Goal: Download file/media

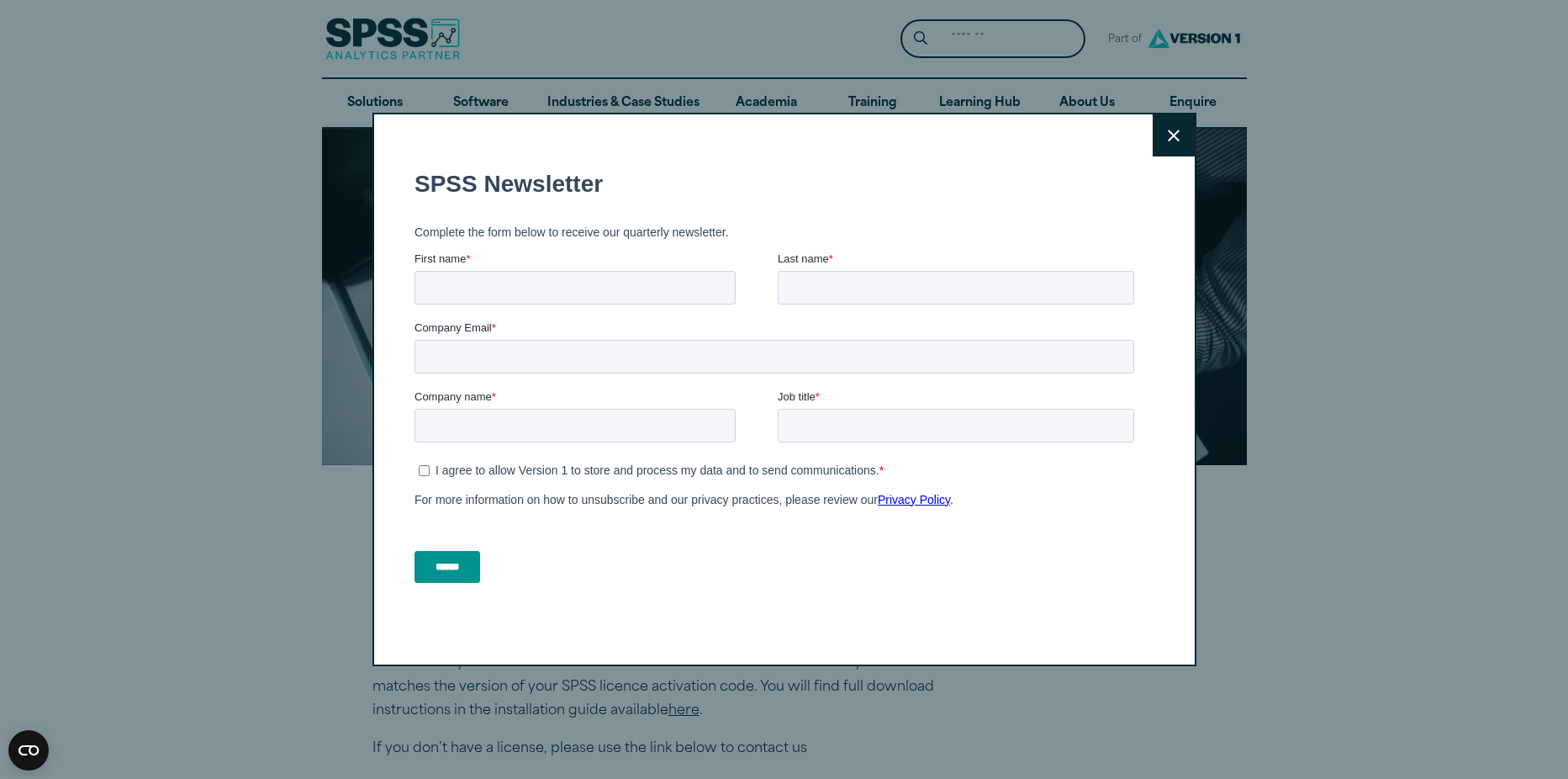
click at [1171, 147] on button "Close" at bounding box center [1173, 135] width 42 height 42
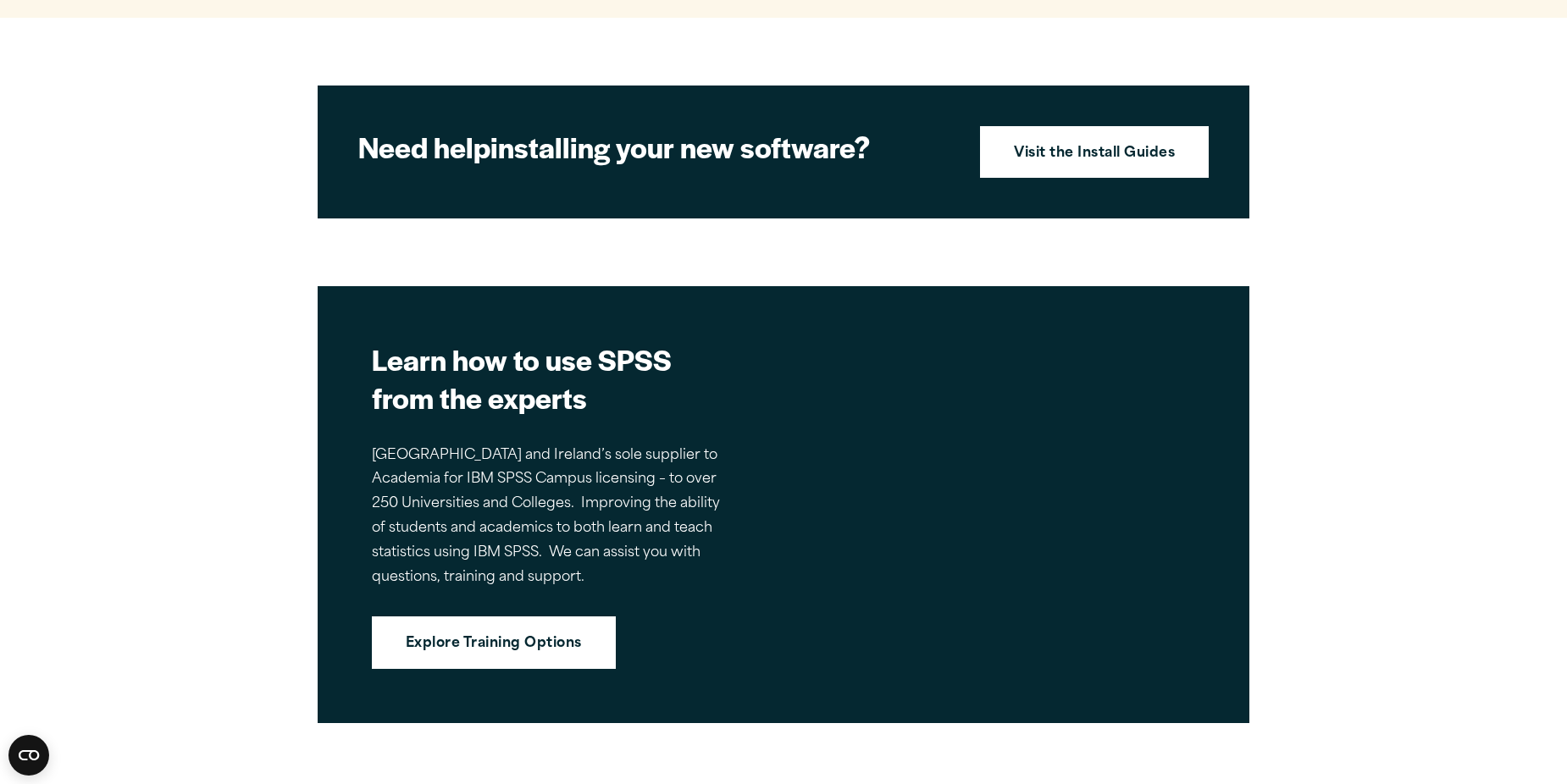
scroll to position [2116, 0]
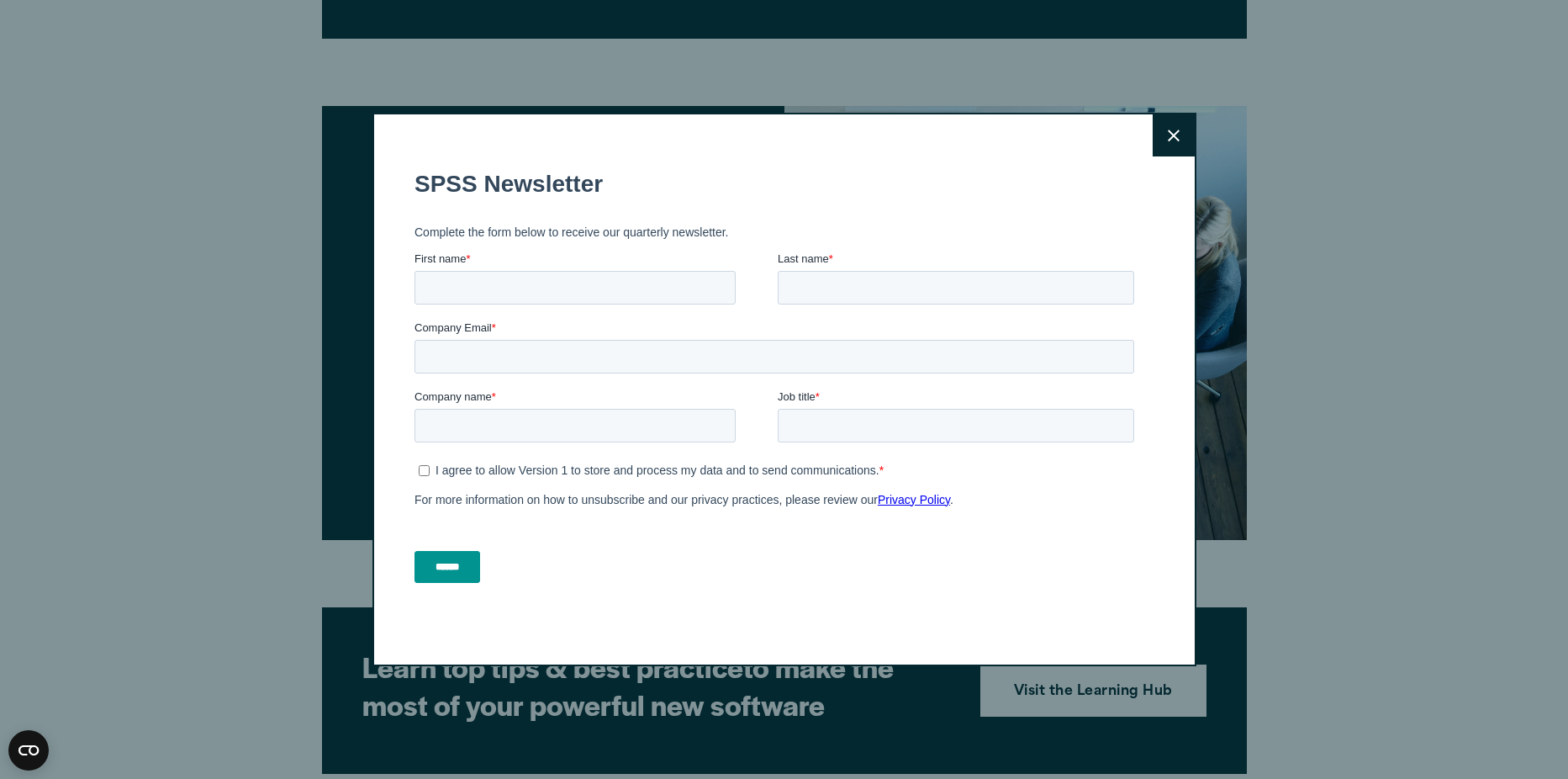
click at [1159, 124] on button "Close" at bounding box center [1173, 135] width 42 height 42
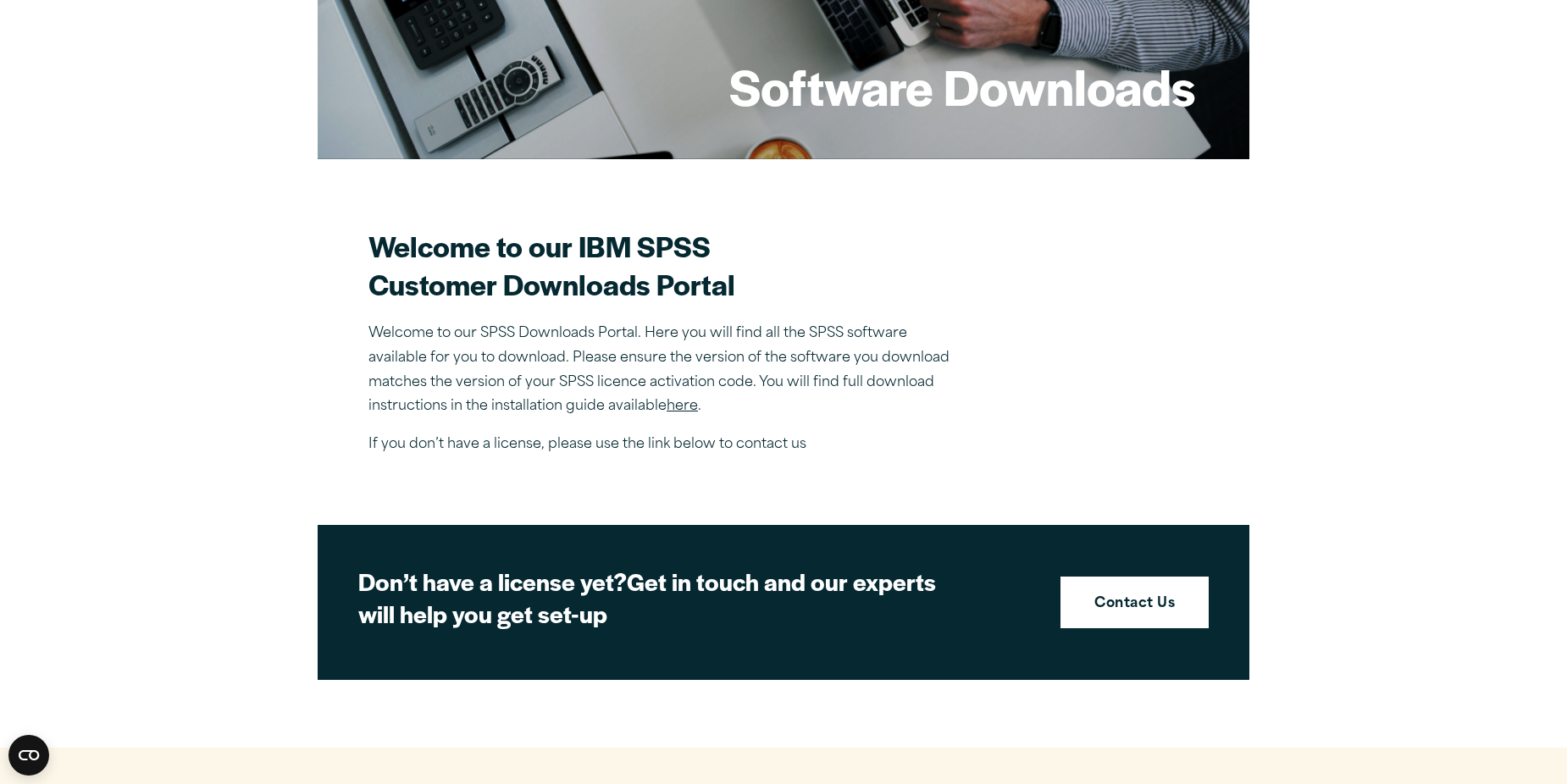
scroll to position [338, 0]
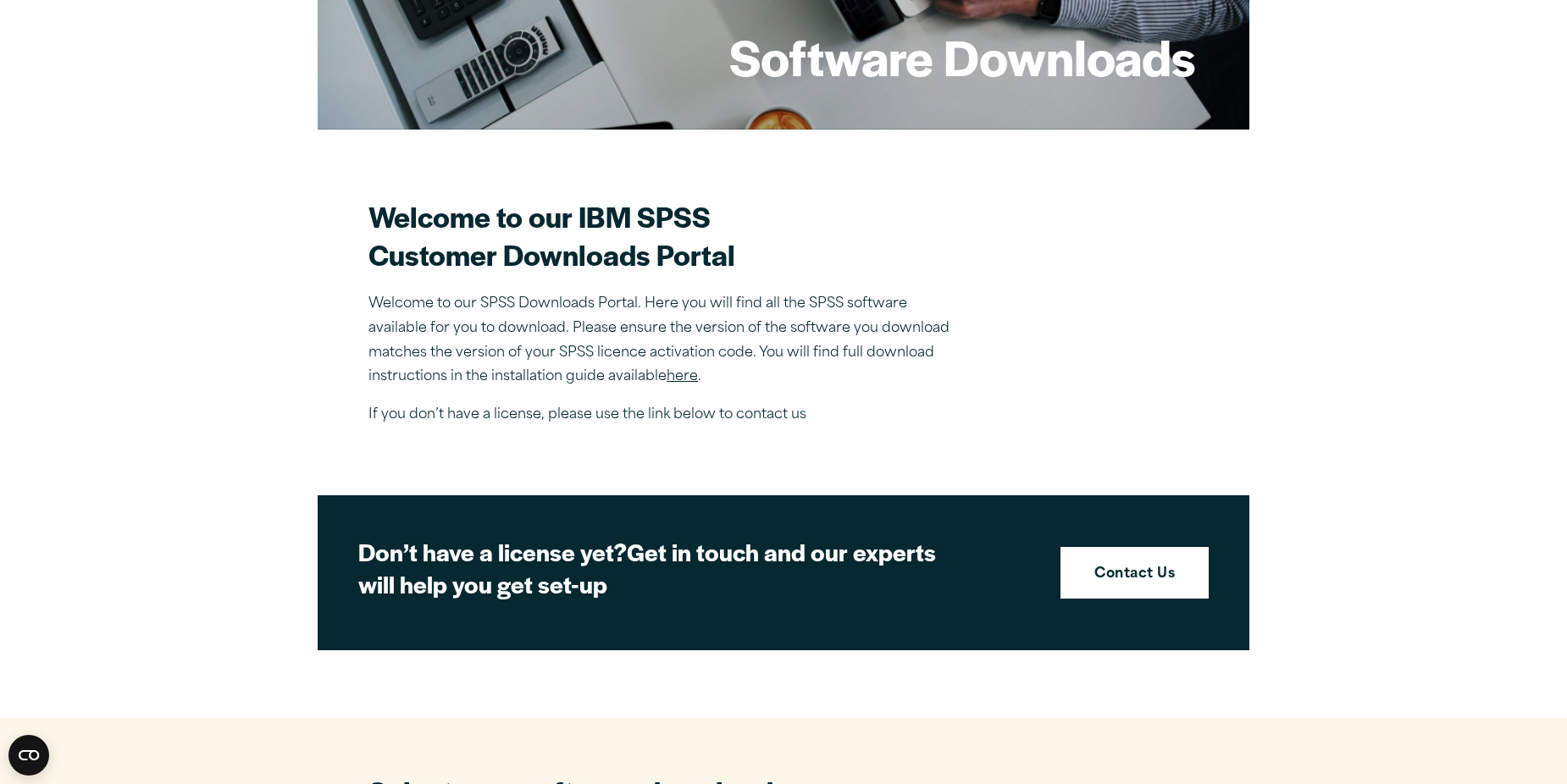
click at [680, 369] on p "Welcome to our SPSS Downloads Portal. Here you will find all the SPSS software …" at bounding box center [665, 340] width 592 height 97
click at [679, 373] on link "here" at bounding box center [682, 377] width 31 height 14
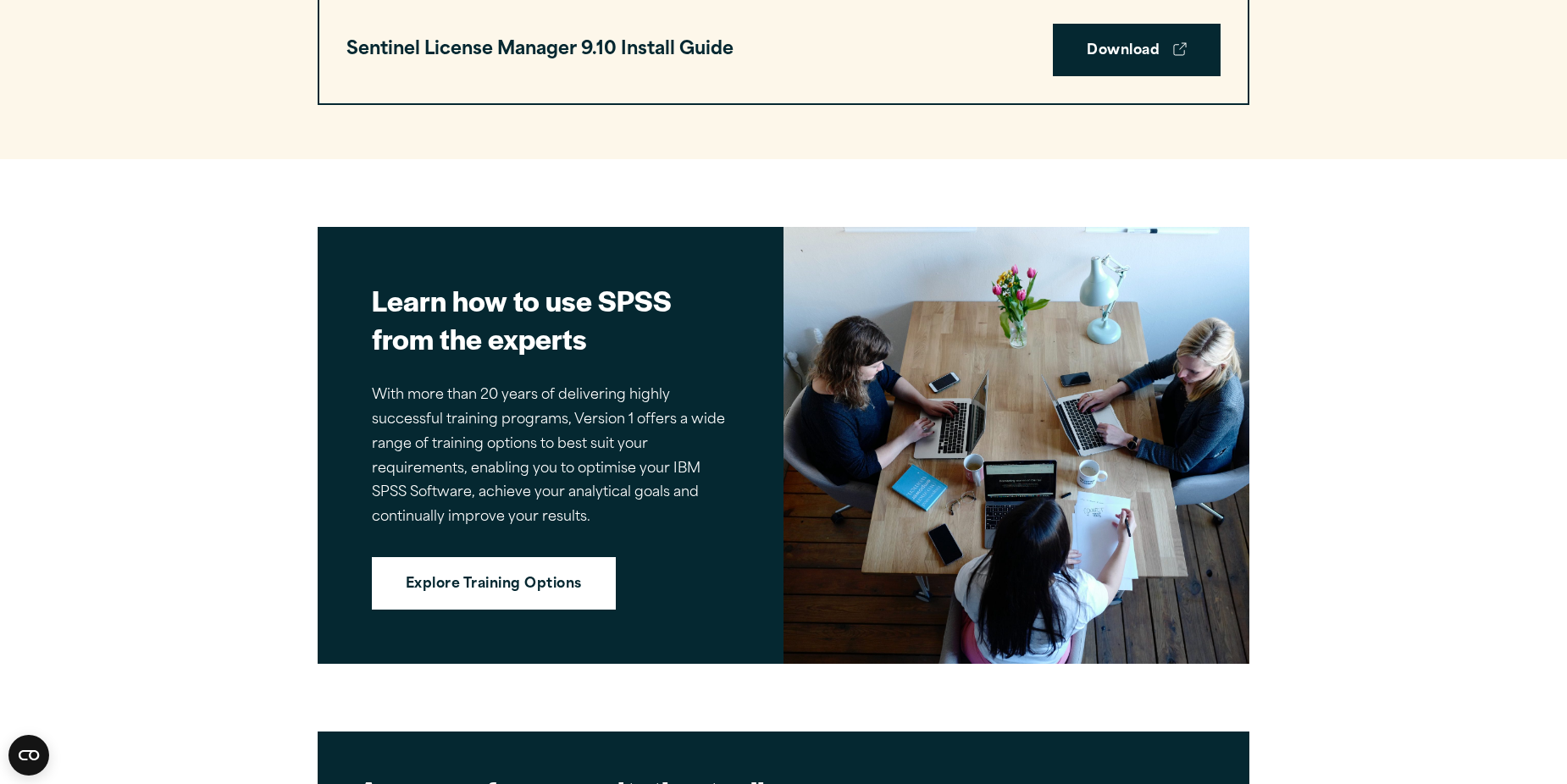
scroll to position [4148, 0]
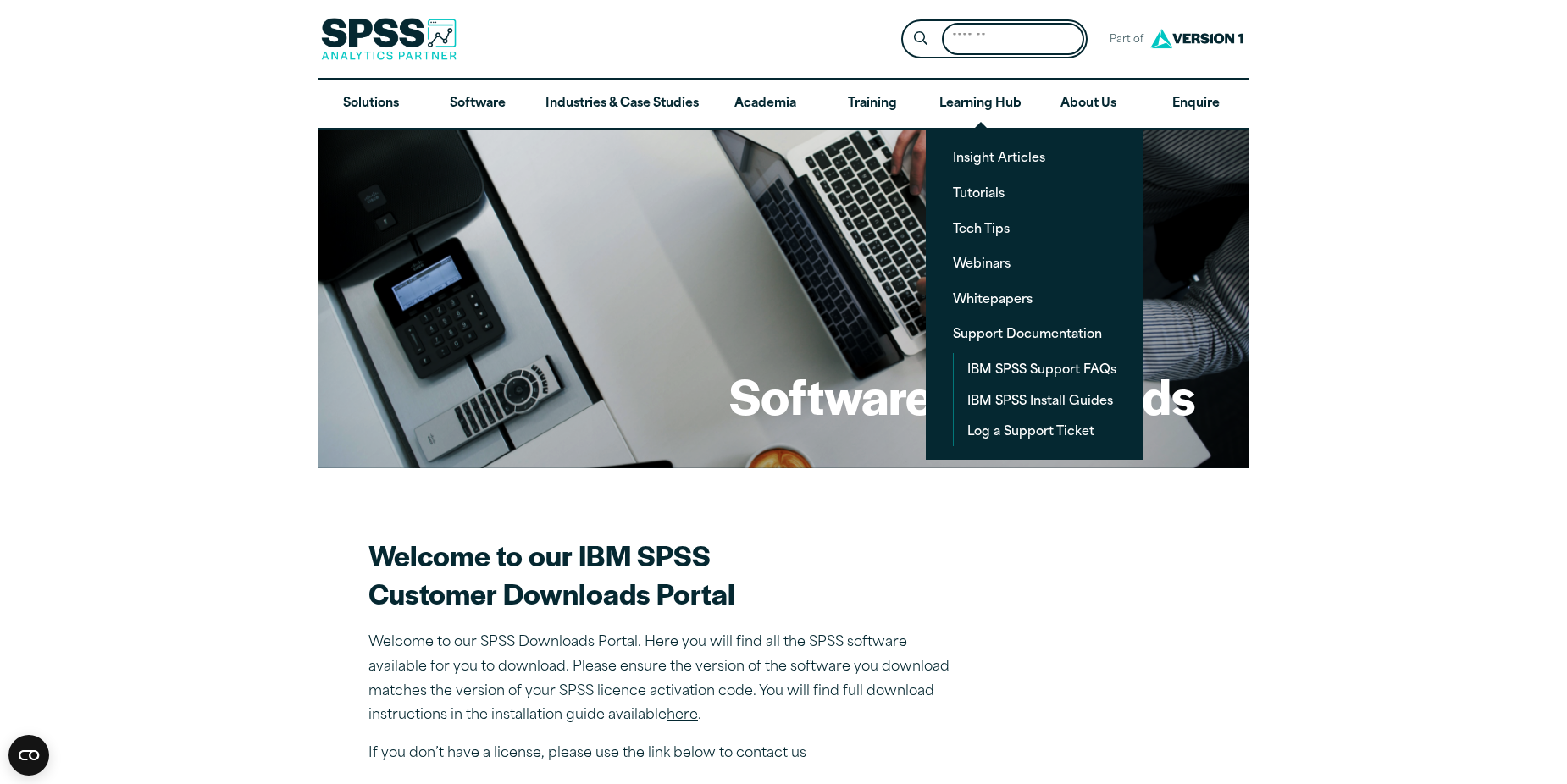
click at [992, 41] on input "Search for:" at bounding box center [1012, 40] width 142 height 33
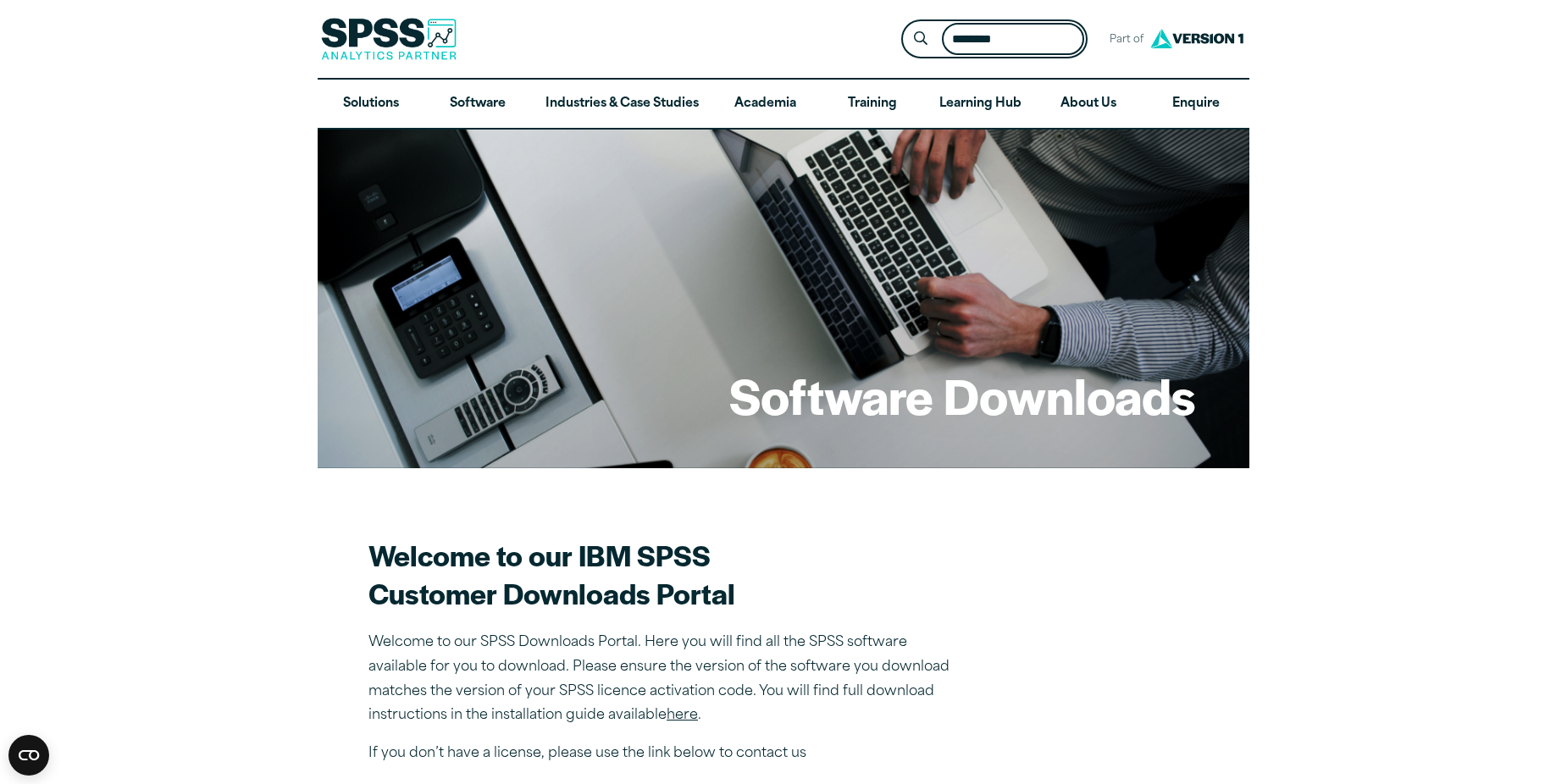
type input "********"
click at [905, 24] on button "Submit Site Search" at bounding box center [921, 40] width 31 height 31
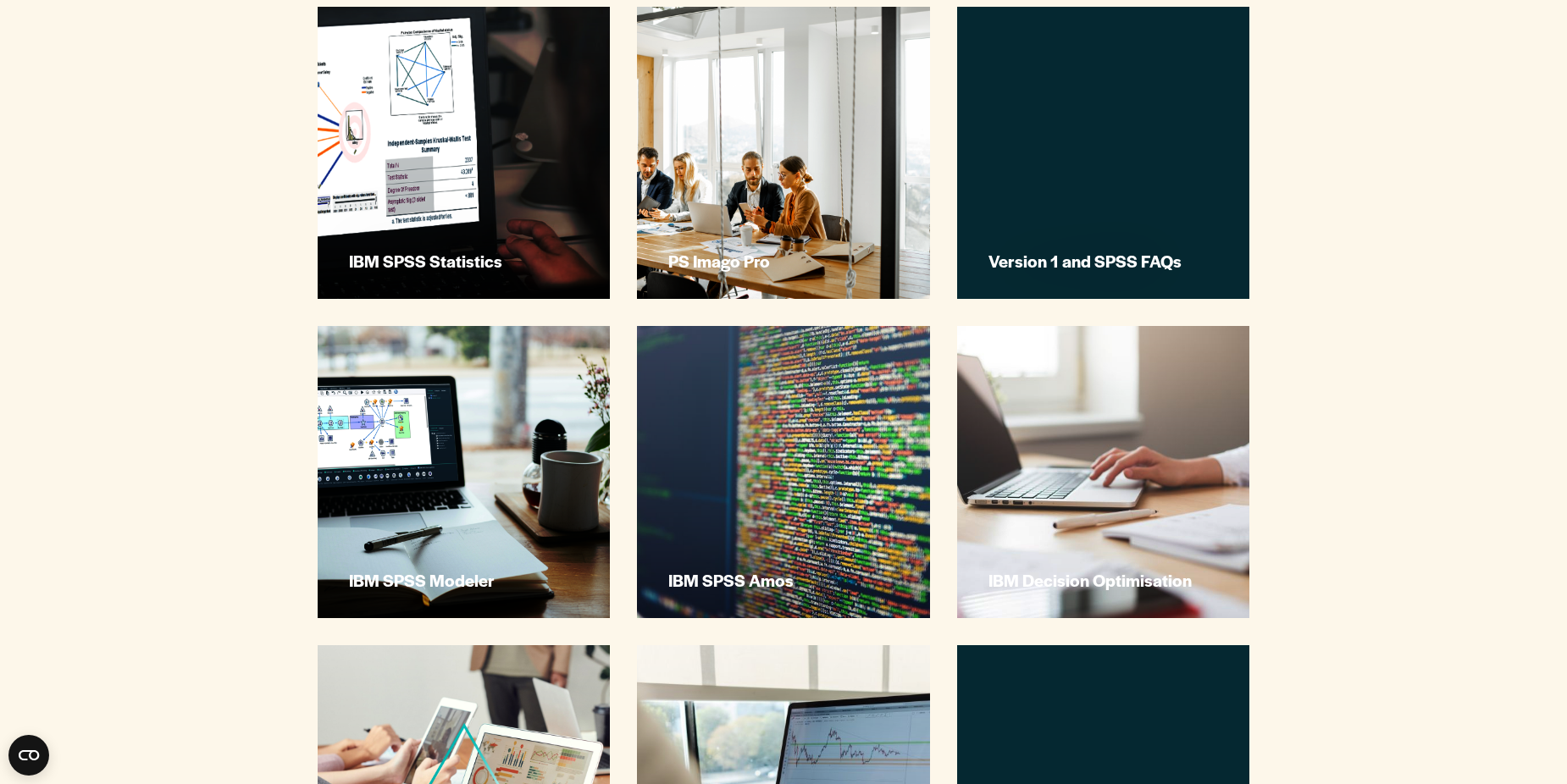
scroll to position [592, 0]
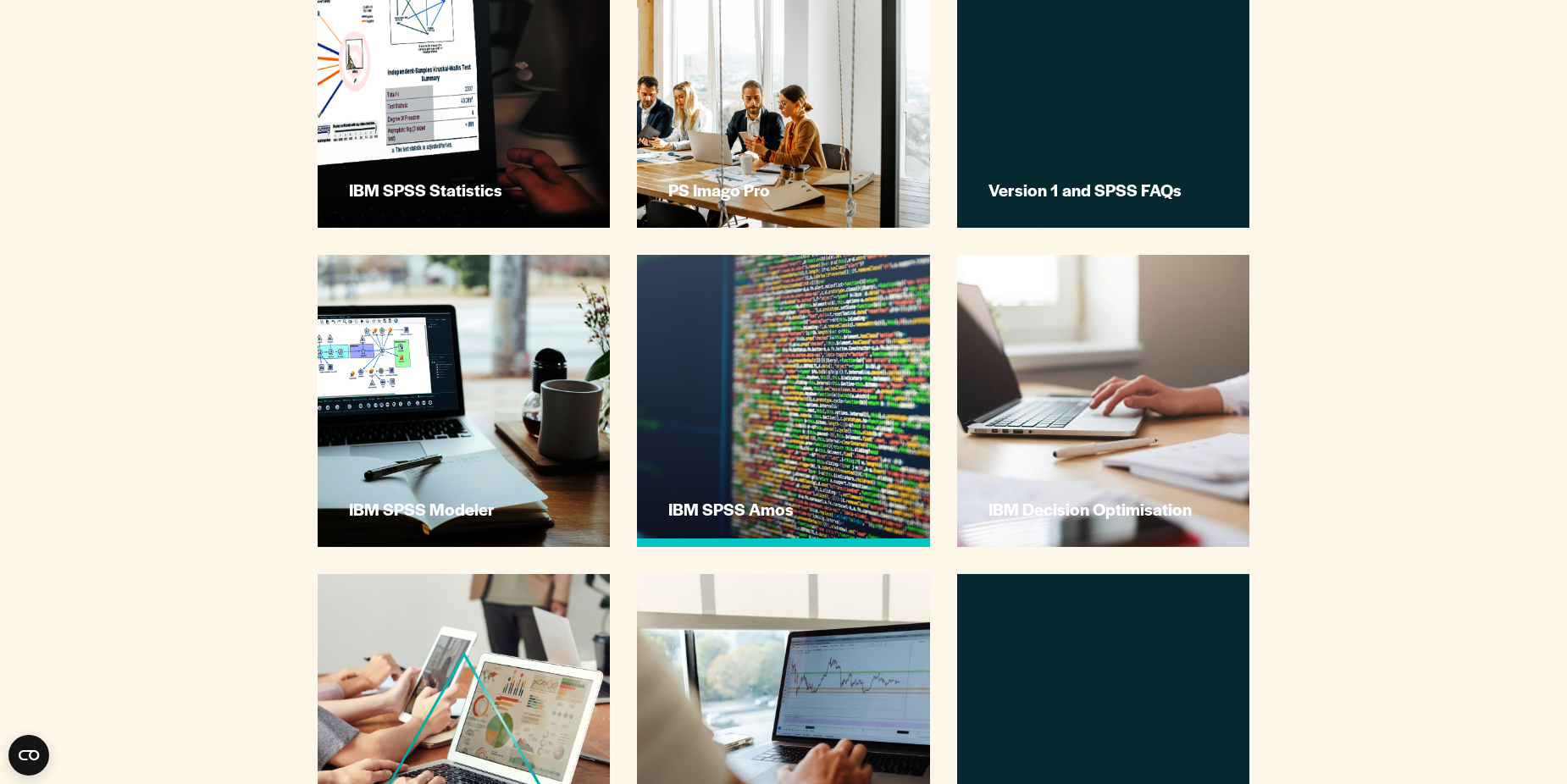
click at [745, 449] on link "IBM SPSS Amos" at bounding box center [783, 400] width 292 height 292
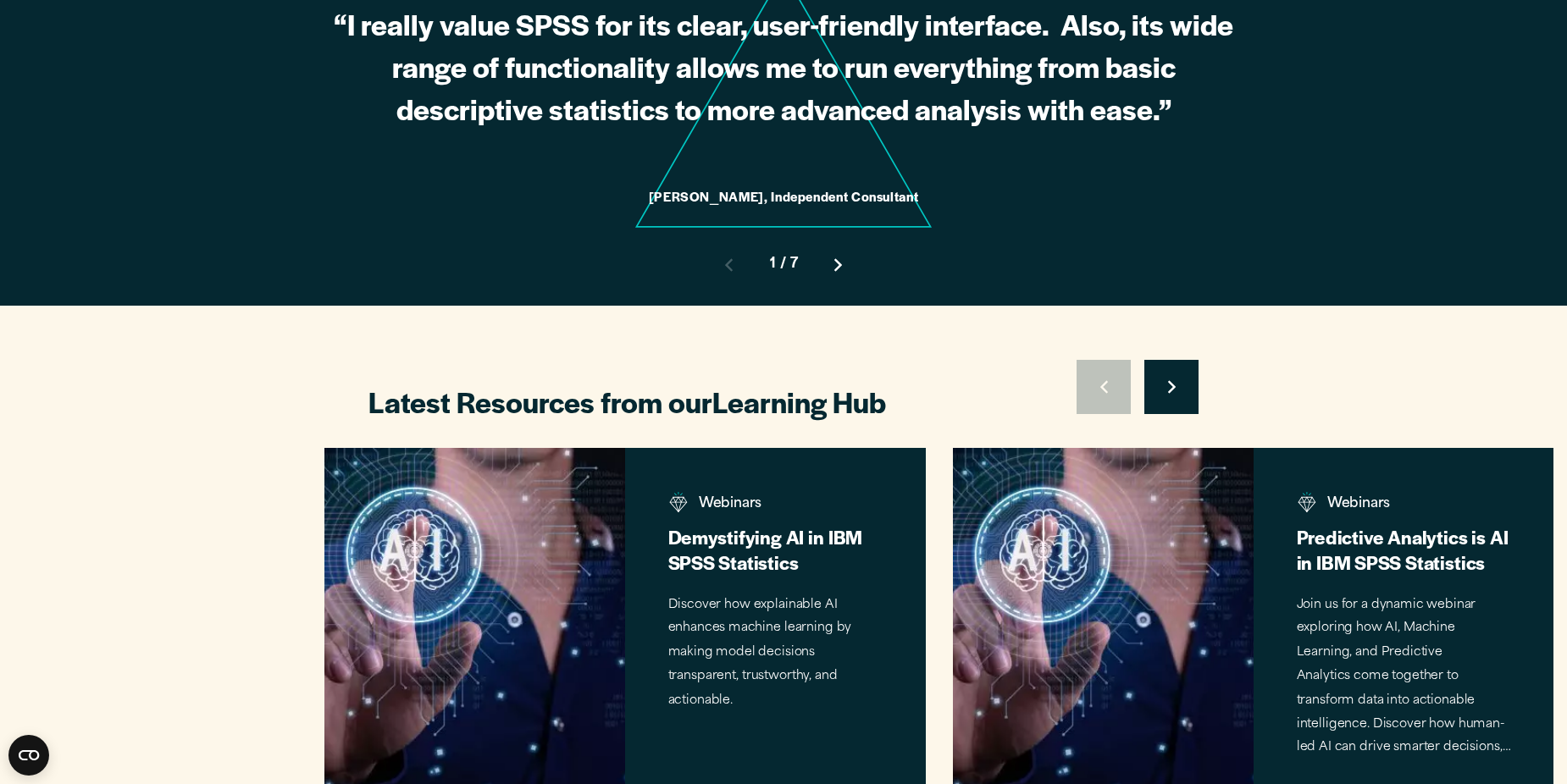
scroll to position [1777, 0]
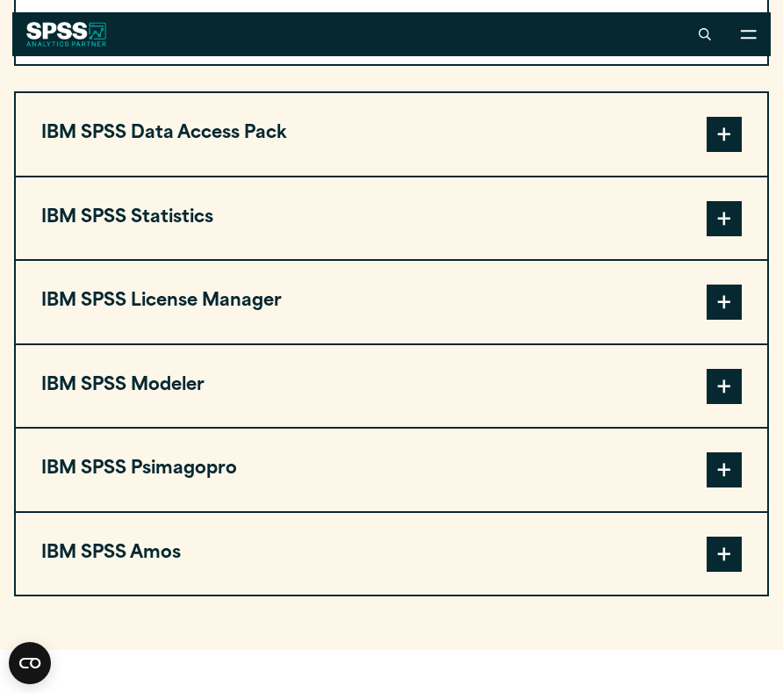
scroll to position [1399, 0]
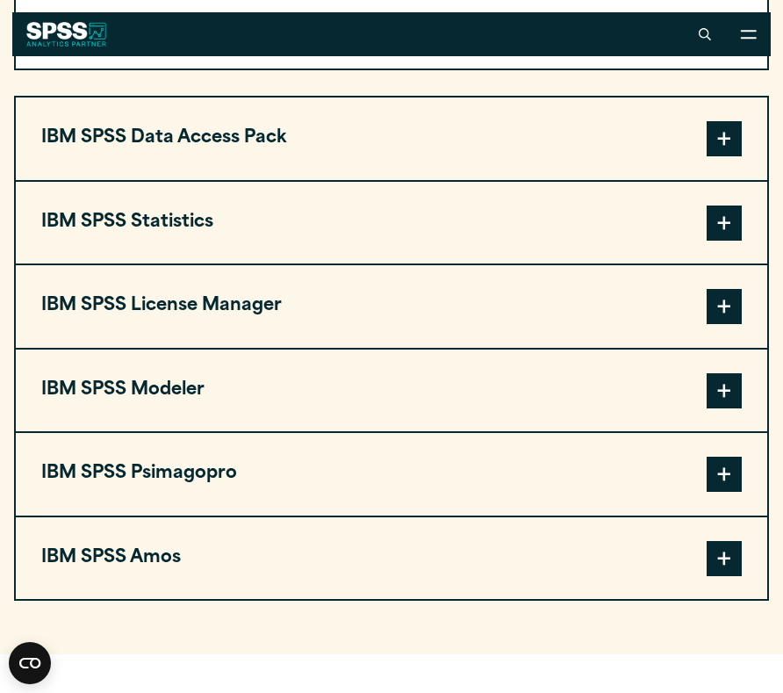
click at [721, 565] on span at bounding box center [724, 558] width 35 height 35
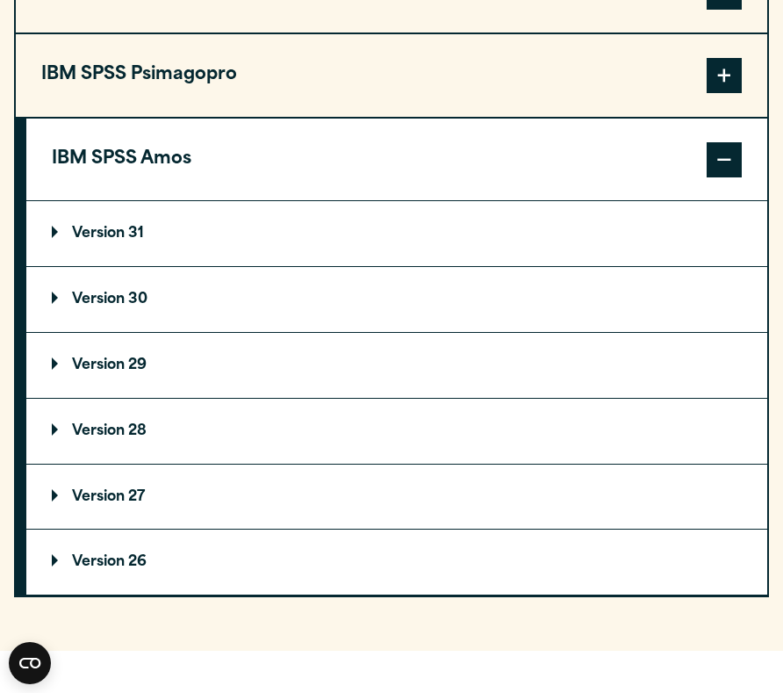
scroll to position [1838, 0]
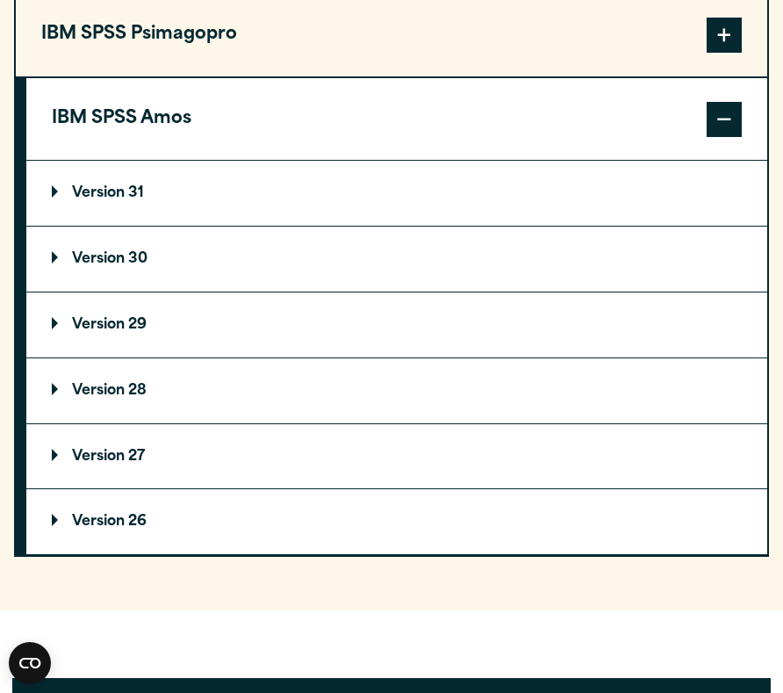
click at [61, 329] on p "Version 29" at bounding box center [99, 325] width 95 height 14
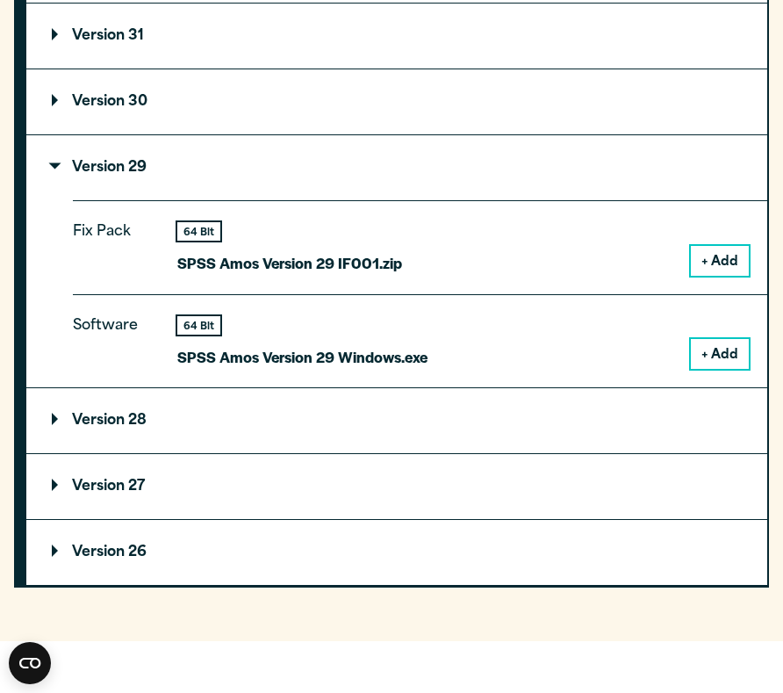
scroll to position [2014, 0]
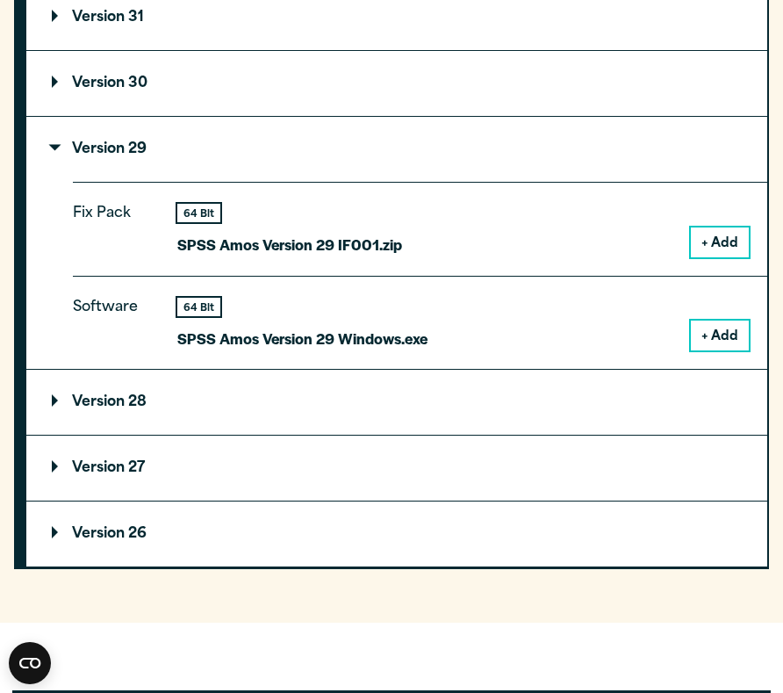
click at [46, 402] on summary "Version 28" at bounding box center [396, 402] width 741 height 65
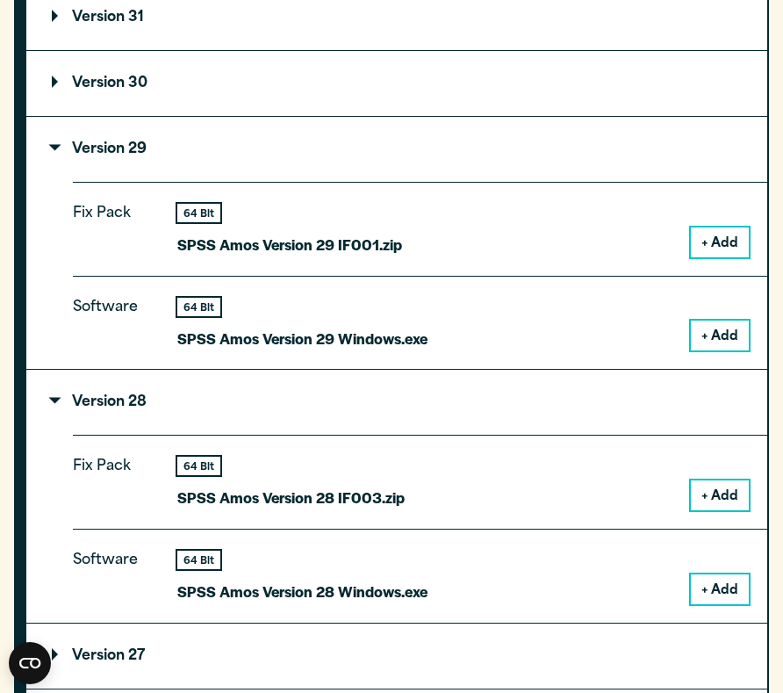
click at [718, 508] on button "+ Add" at bounding box center [720, 495] width 58 height 30
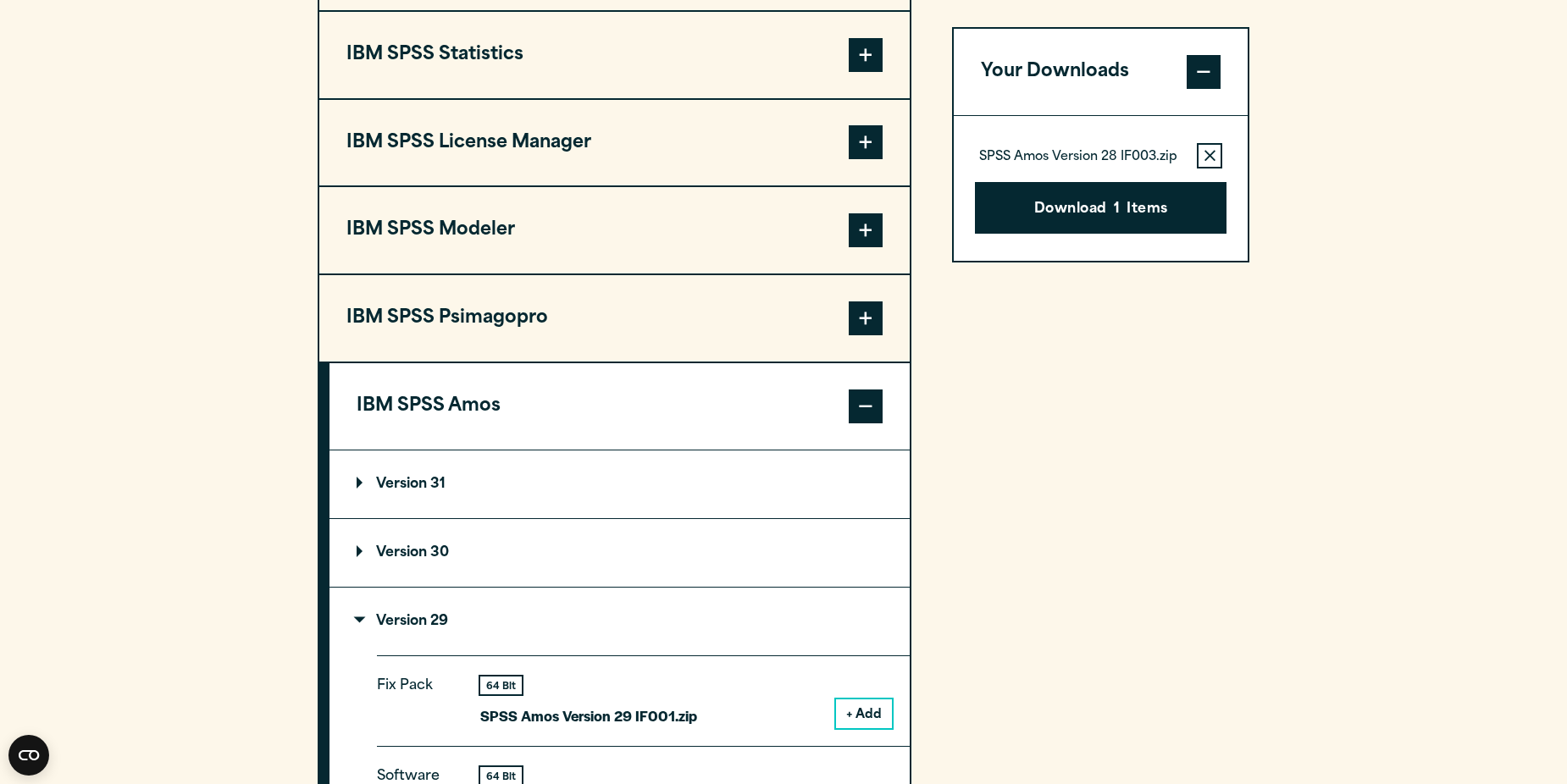
scroll to position [1439, 0]
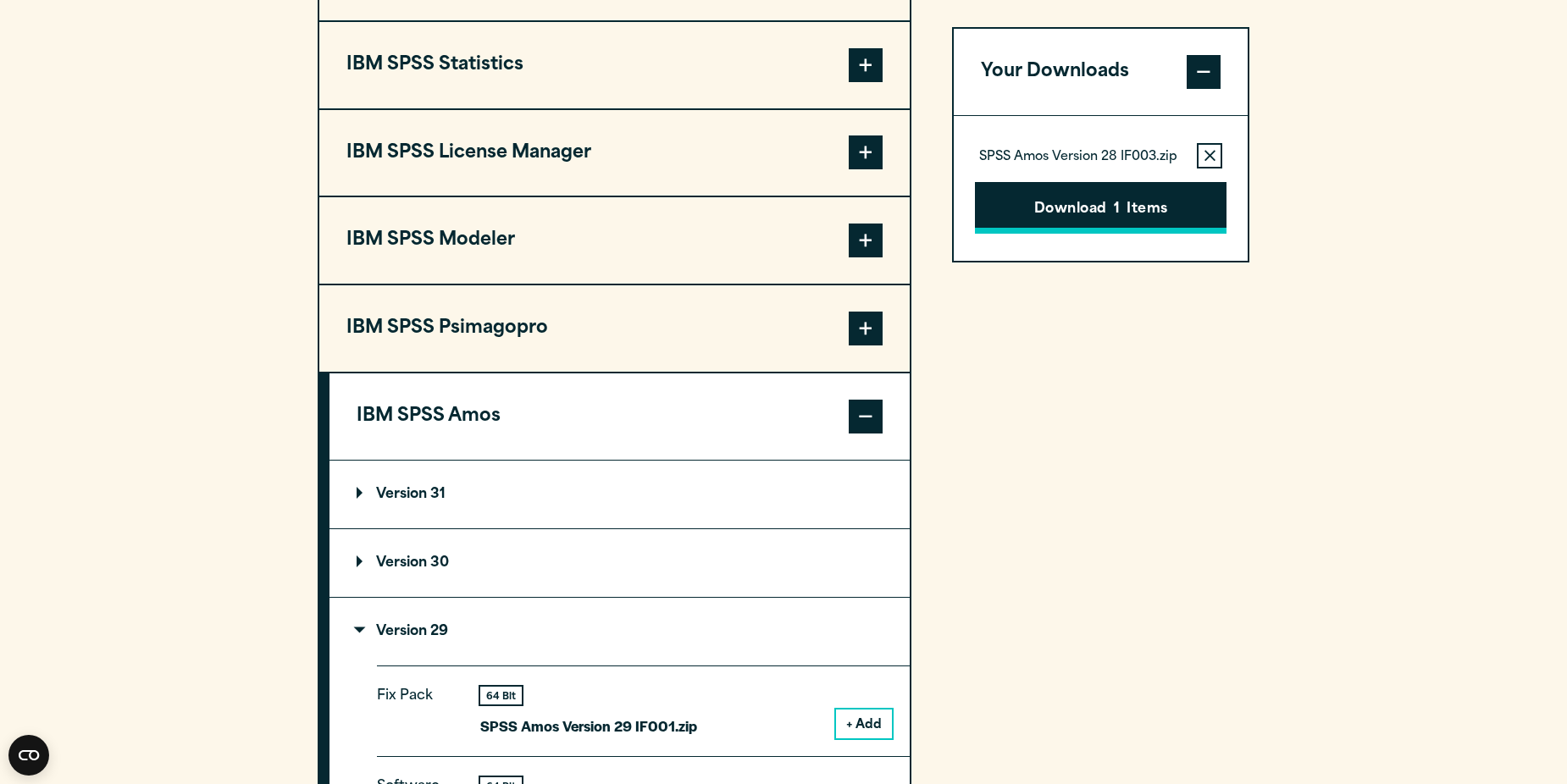
click at [1090, 219] on button "Download 1 Items" at bounding box center [1100, 208] width 252 height 52
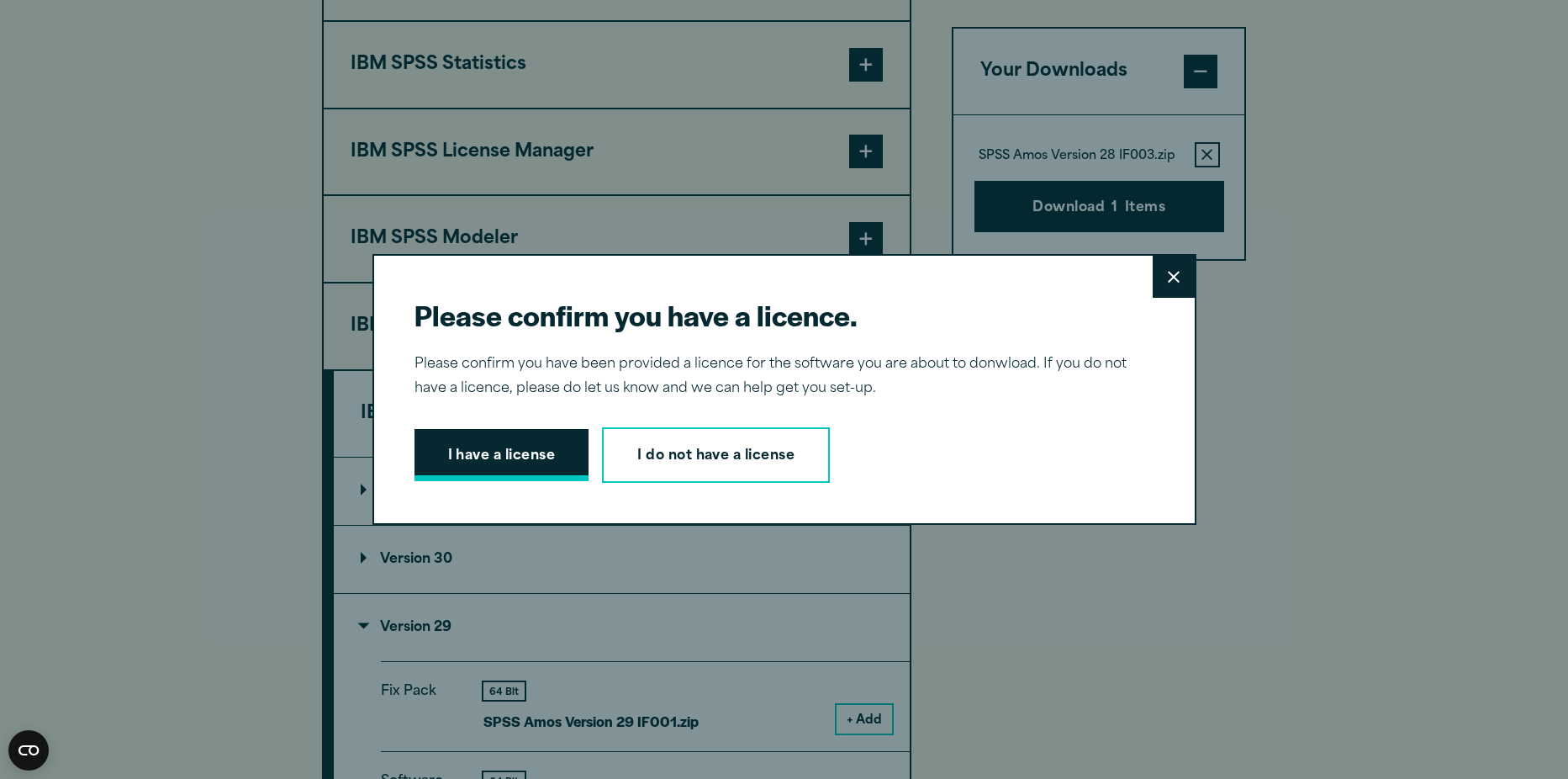
click at [507, 469] on button "I have a license" at bounding box center [502, 455] width 175 height 52
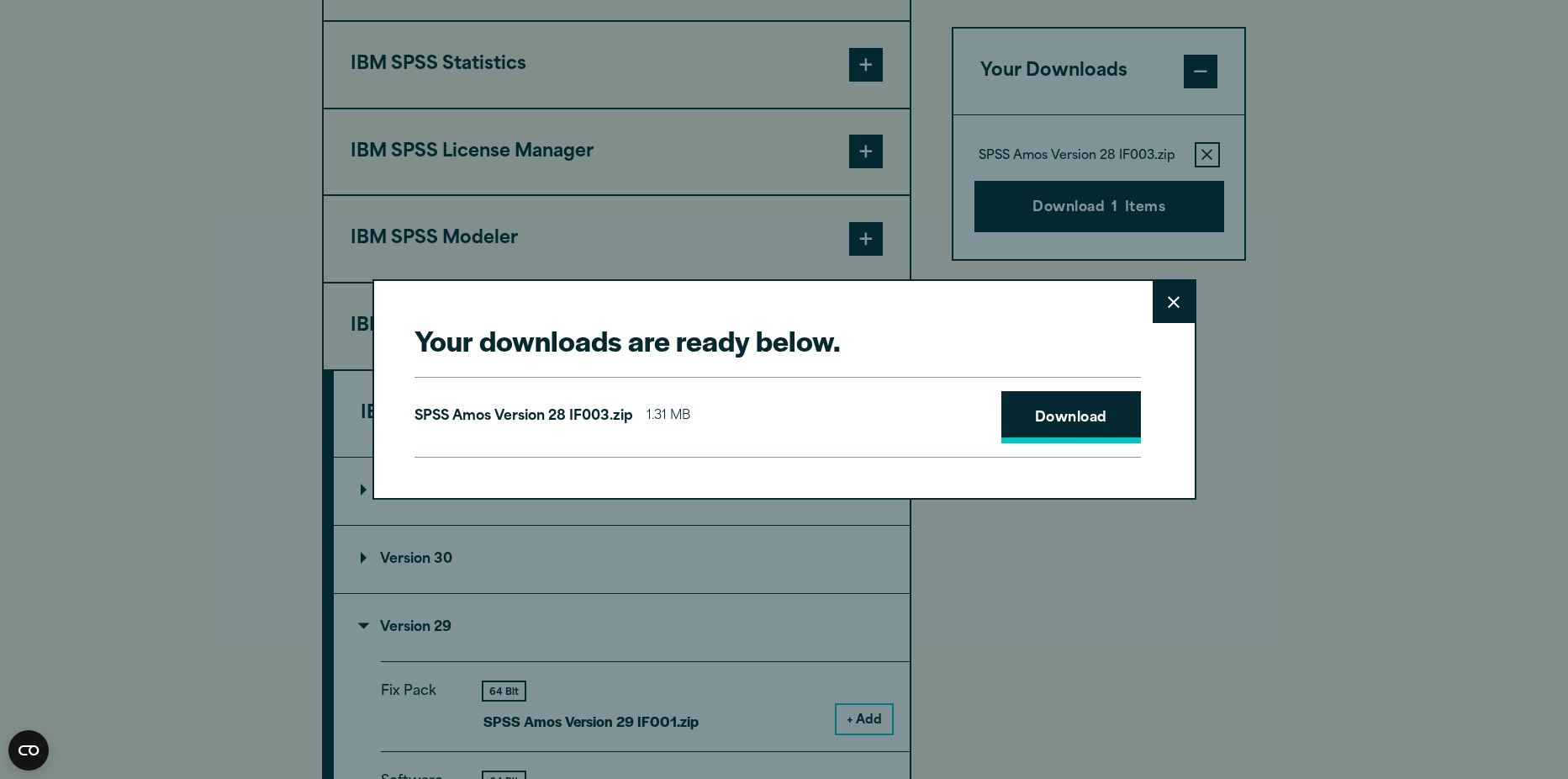
click at [1125, 416] on link "Download" at bounding box center [1071, 417] width 140 height 52
click at [1159, 316] on button "Close" at bounding box center [1173, 302] width 42 height 42
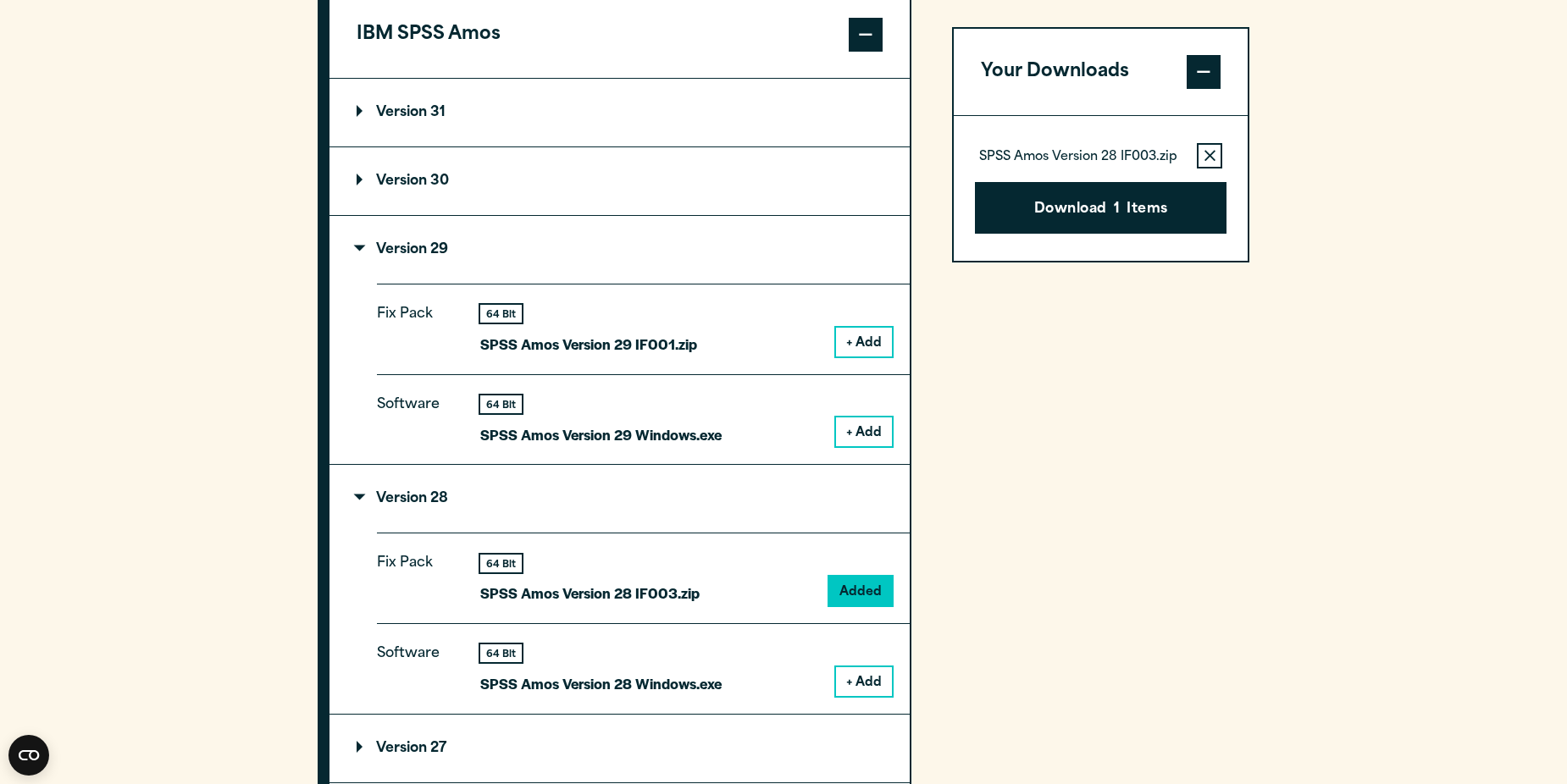
scroll to position [1862, 0]
